Goal: Information Seeking & Learning: Check status

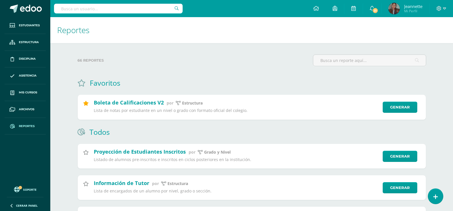
click at [116, 5] on input "text" at bounding box center [118, 9] width 129 height 10
click at [97, 12] on input "f" at bounding box center [118, 9] width 129 height 10
type input "fátima Gil"
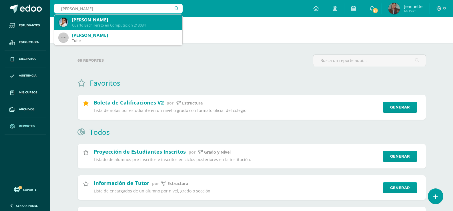
click at [98, 19] on div "Fátima María Gil Dueñas" at bounding box center [125, 20] width 106 height 6
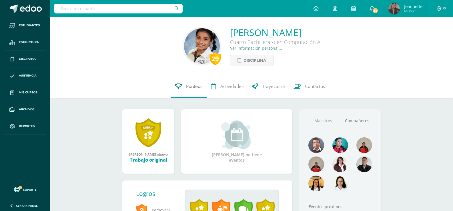
click at [193, 83] on link "Punteos" at bounding box center [189, 86] width 36 height 23
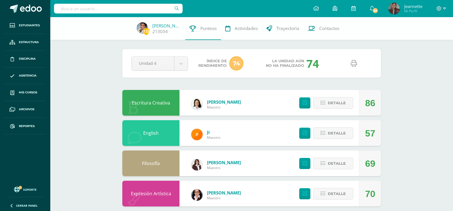
click at [354, 65] on icon at bounding box center [354, 63] width 6 height 6
click at [131, 6] on input "text" at bounding box center [118, 9] width 129 height 10
type input "Fernanda diaz"
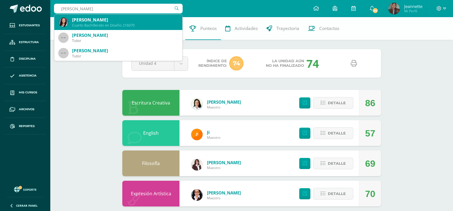
click at [129, 24] on div "Cuarto Bachillerato en Diseño 216070" at bounding box center [125, 25] width 106 height 5
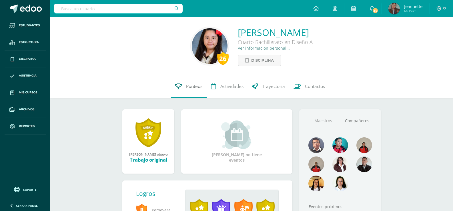
click at [188, 86] on span "Punteos" at bounding box center [194, 86] width 16 height 6
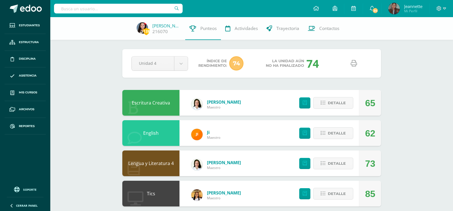
click at [352, 62] on icon at bounding box center [354, 63] width 6 height 6
click at [93, 8] on input "text" at bounding box center [118, 9] width 129 height 10
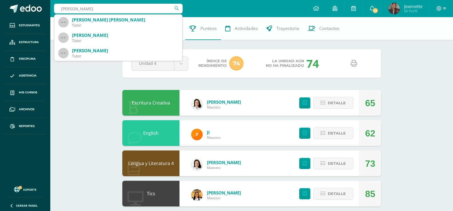
type input "Lisbeth de león"
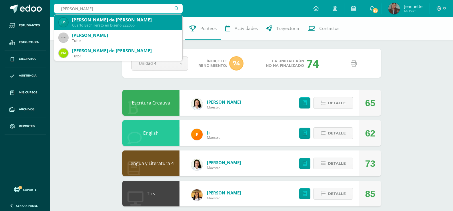
click at [114, 19] on div "[PERSON_NAME] de [PERSON_NAME]" at bounding box center [125, 20] width 106 height 6
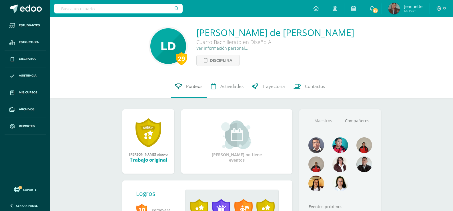
click at [197, 86] on span "Punteos" at bounding box center [194, 86] width 16 height 6
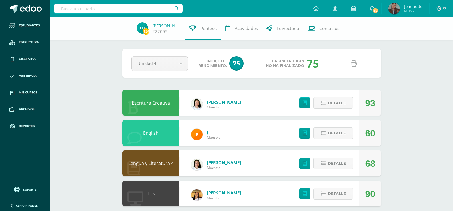
click at [349, 62] on link at bounding box center [353, 63] width 15 height 15
click at [127, 9] on input "text" at bounding box center [118, 9] width 129 height 10
type input "emma sosa"
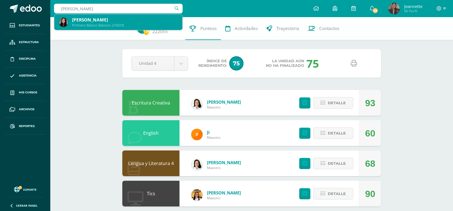
click at [107, 20] on div "Emma Sophía Sosa Rodríguez" at bounding box center [125, 20] width 106 height 6
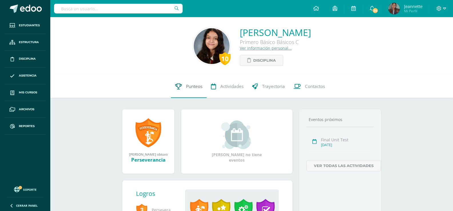
click at [186, 89] on link "Punteos" at bounding box center [189, 86] width 36 height 23
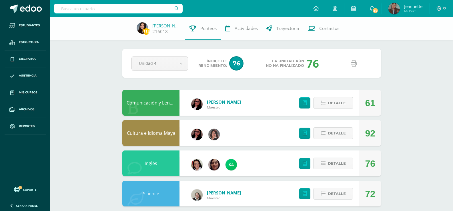
click at [356, 67] on link at bounding box center [353, 63] width 15 height 15
click at [25, 125] on span "Reportes" at bounding box center [27, 126] width 16 height 5
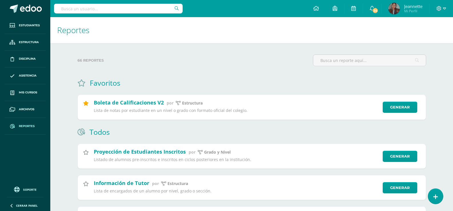
click at [125, 8] on input "text" at bounding box center [118, 9] width 129 height 10
click at [400, 107] on link "Generar" at bounding box center [402, 107] width 35 height 11
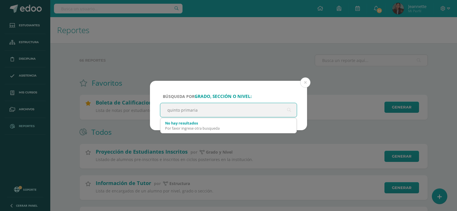
drag, startPoint x: 249, startPoint y: 109, endPoint x: 158, endPoint y: 106, distance: 91.5
click at [158, 106] on div "Búsqueda por grado, sección o nivel: quinto primaria No hay resultados Por favo…" at bounding box center [228, 105] width 157 height 49
type input "quinto primaria"
click at [306, 85] on button at bounding box center [305, 82] width 10 height 10
